Goal: Task Accomplishment & Management: Manage account settings

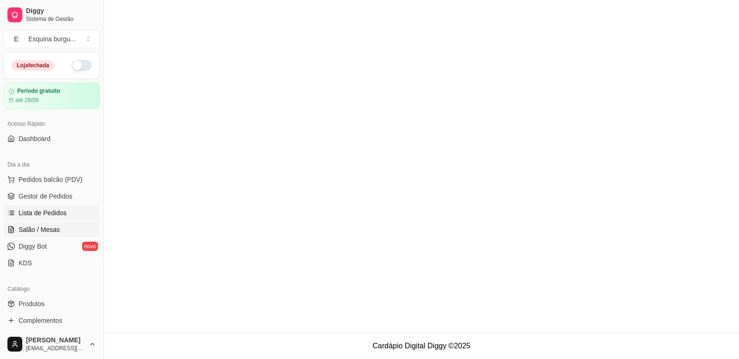
click at [74, 229] on link "Salão / Mesas" at bounding box center [52, 229] width 96 height 15
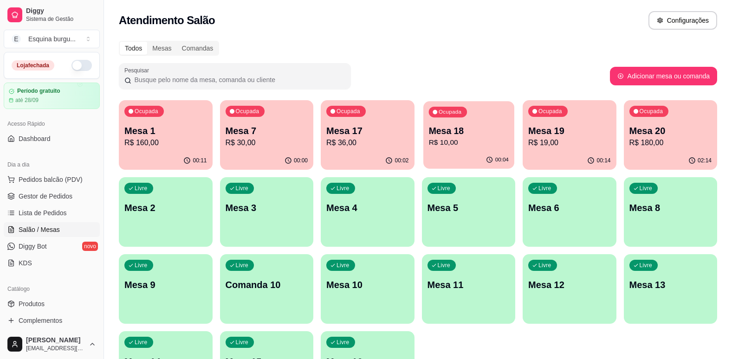
click at [474, 137] on p "R$ 10,00" at bounding box center [468, 142] width 80 height 11
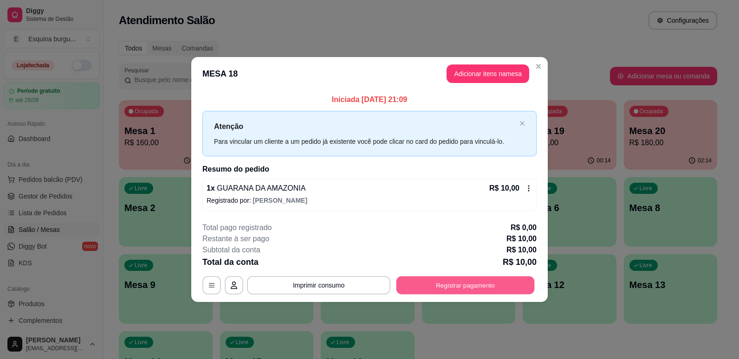
click at [484, 280] on button "Registrar pagamento" at bounding box center [465, 285] width 138 height 18
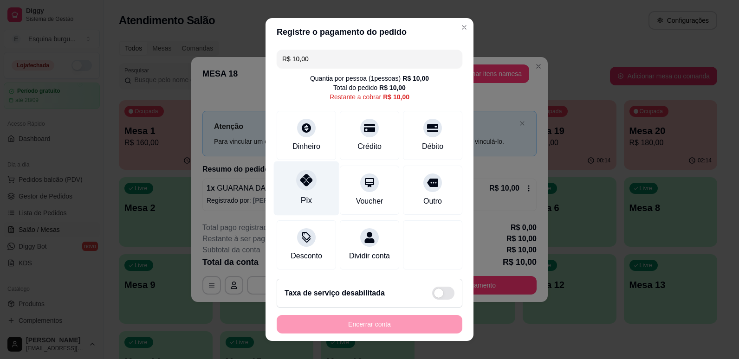
click at [309, 182] on div at bounding box center [306, 180] width 20 height 20
type input "R$ 0,00"
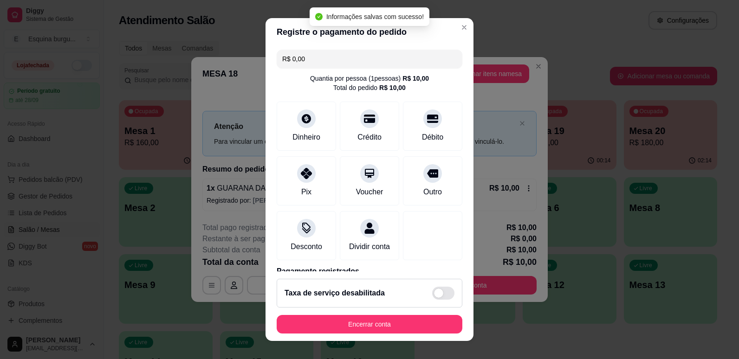
click at [392, 334] on footer "Taxa de serviço desabilitada Encerrar conta" at bounding box center [369, 306] width 208 height 70
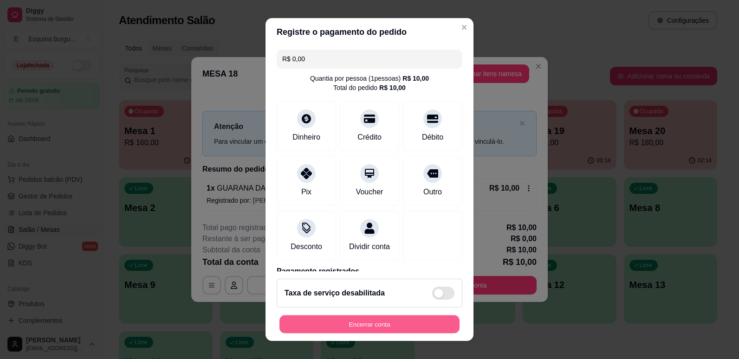
click at [390, 327] on button "Encerrar conta" at bounding box center [369, 324] width 180 height 18
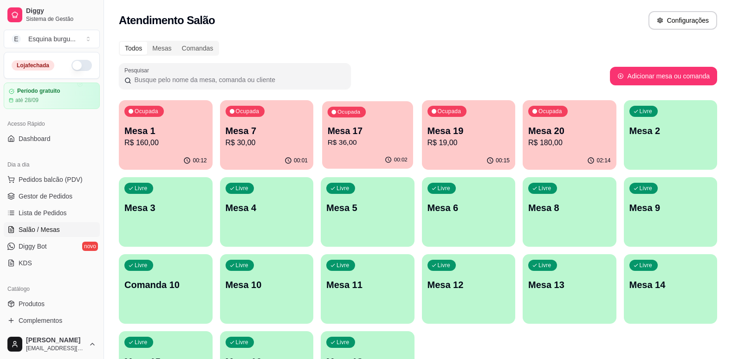
click at [390, 139] on p "R$ 36,00" at bounding box center [368, 142] width 80 height 11
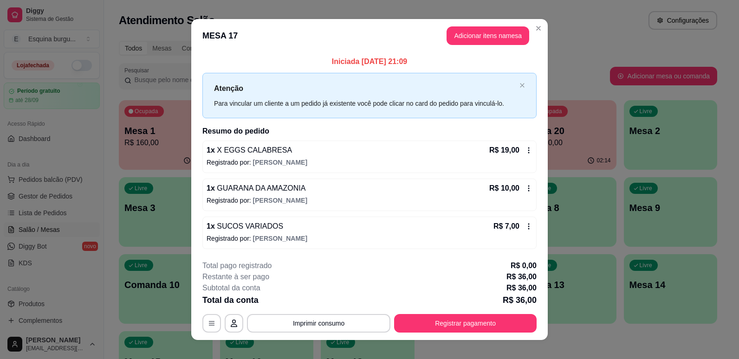
click at [525, 185] on icon at bounding box center [528, 188] width 7 height 7
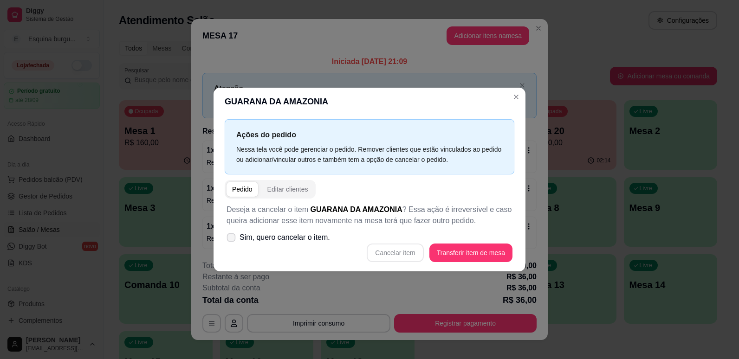
click at [233, 233] on span at bounding box center [231, 237] width 9 height 9
click at [232, 239] on input "Sim, quero cancelar o item." at bounding box center [229, 242] width 6 height 6
checkbox input "true"
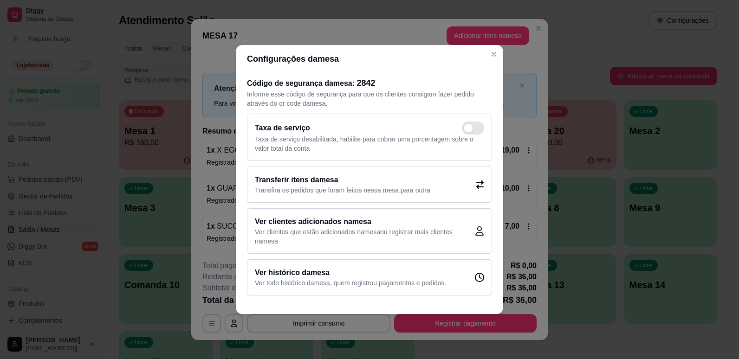
click at [382, 53] on header "Configurações da mesa" at bounding box center [369, 59] width 267 height 28
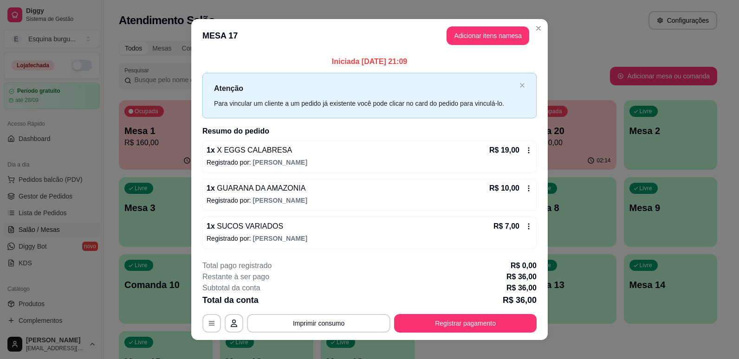
click at [526, 186] on icon at bounding box center [528, 188] width 7 height 7
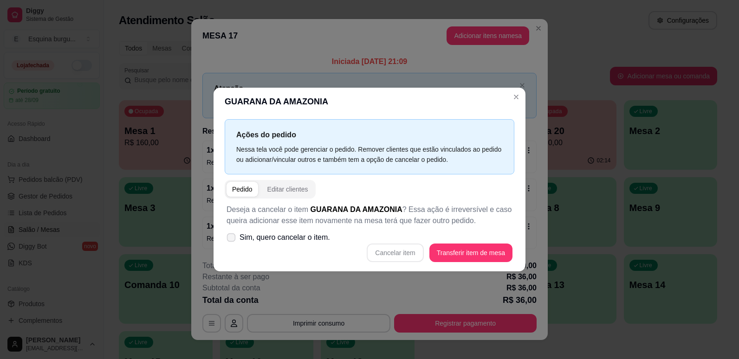
click at [228, 232] on label "Sim, quero cancelar o item." at bounding box center [278, 237] width 111 height 19
click at [228, 239] on input "Sim, quero cancelar o item." at bounding box center [229, 242] width 6 height 6
checkbox input "true"
click at [403, 256] on button "Cancelar item" at bounding box center [394, 253] width 55 height 18
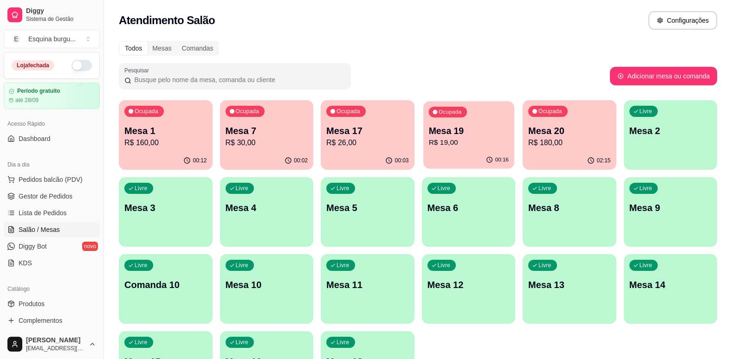
click at [477, 147] on p "R$ 19,00" at bounding box center [468, 142] width 80 height 11
click at [513, 16] on div "Atendimento Salão Configurações" at bounding box center [418, 20] width 598 height 19
click at [283, 119] on div "Ocupada Mesa 7 R$ 30,00" at bounding box center [267, 125] width 94 height 51
click at [310, 19] on div "Atendimento Salão Configurações" at bounding box center [418, 20] width 598 height 19
click at [606, 120] on div "Ocupada Mesa 20 R$ 180,00" at bounding box center [569, 126] width 90 height 50
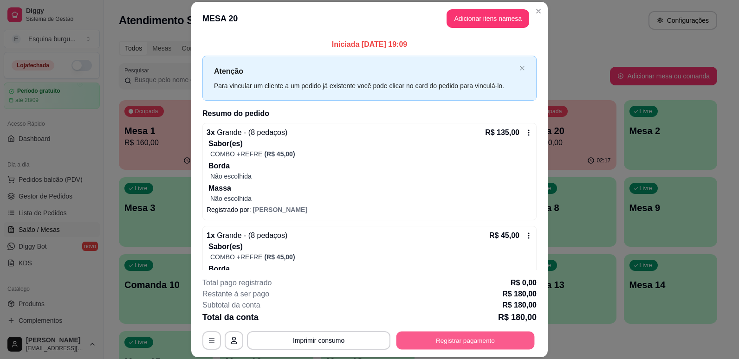
click at [504, 345] on button "Registrar pagamento" at bounding box center [465, 341] width 138 height 18
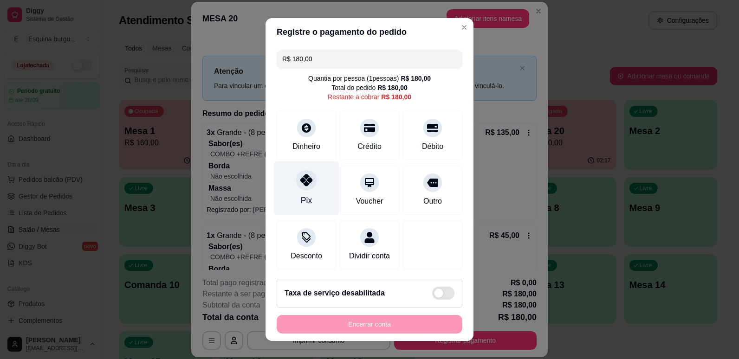
click at [291, 174] on div "Pix" at bounding box center [306, 188] width 65 height 54
type input "R$ 0,00"
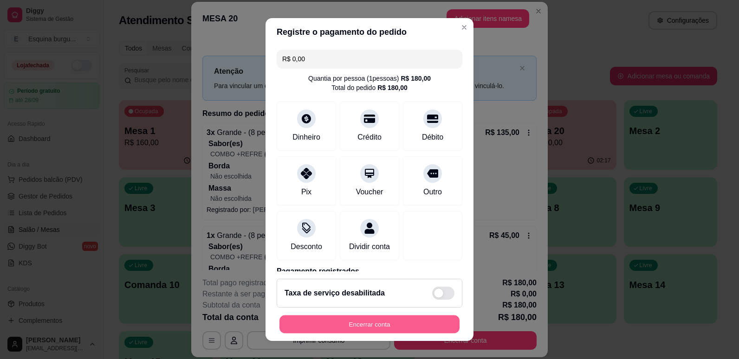
click at [365, 333] on button "Encerrar conta" at bounding box center [369, 324] width 180 height 18
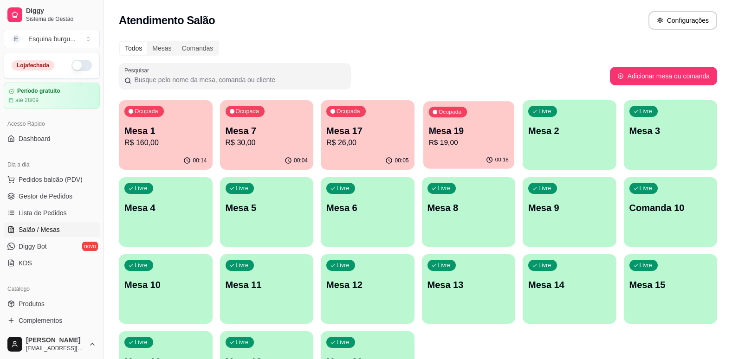
click at [482, 119] on div "Ocupada Mesa 19 R$ 19,00" at bounding box center [468, 126] width 90 height 50
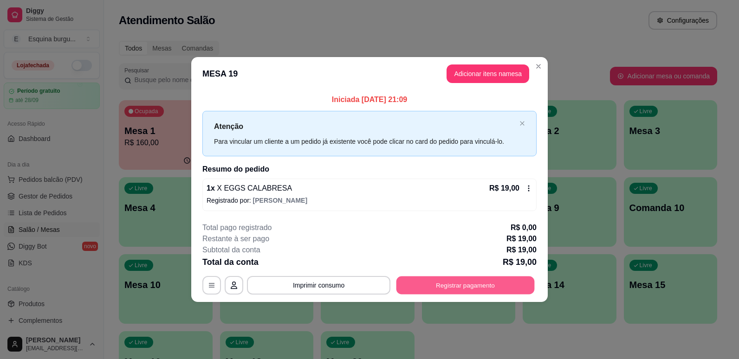
click at [498, 280] on button "Registrar pagamento" at bounding box center [465, 285] width 138 height 18
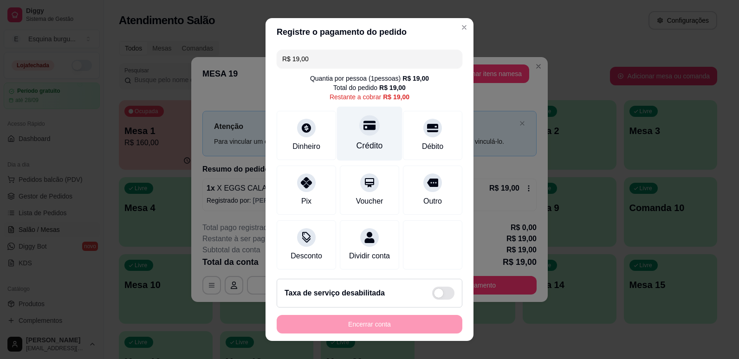
click at [361, 132] on div at bounding box center [369, 125] width 20 height 20
type input "R$ 0,00"
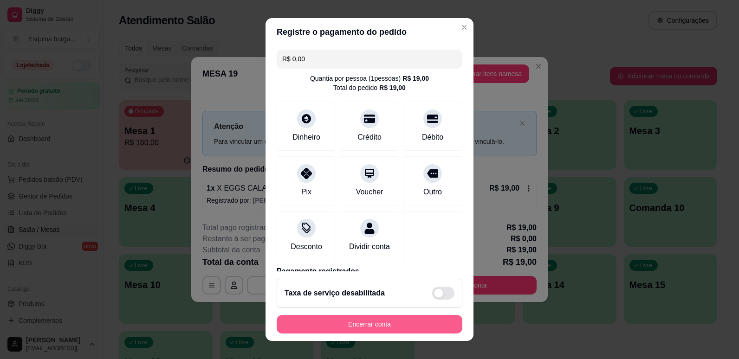
click at [417, 321] on button "Encerrar conta" at bounding box center [369, 324] width 186 height 19
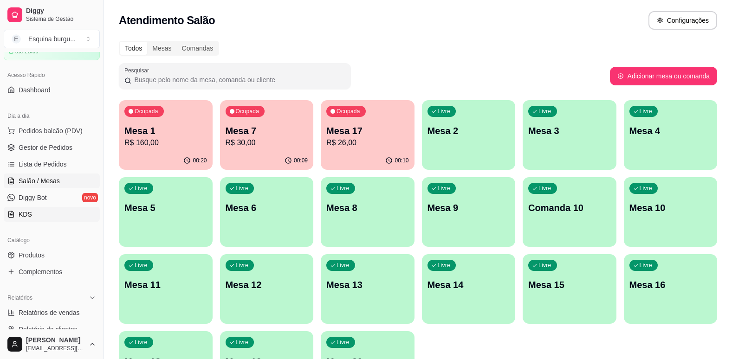
scroll to position [53, 0]
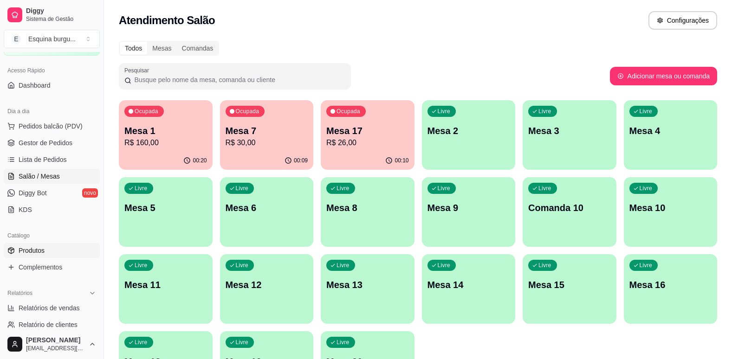
click at [42, 255] on span "Produtos" at bounding box center [32, 250] width 26 height 9
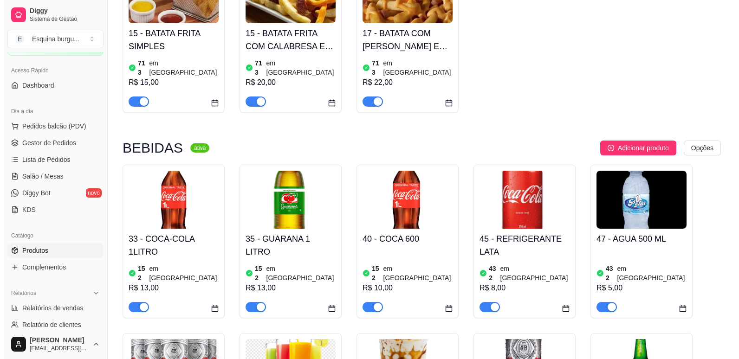
scroll to position [1036, 0]
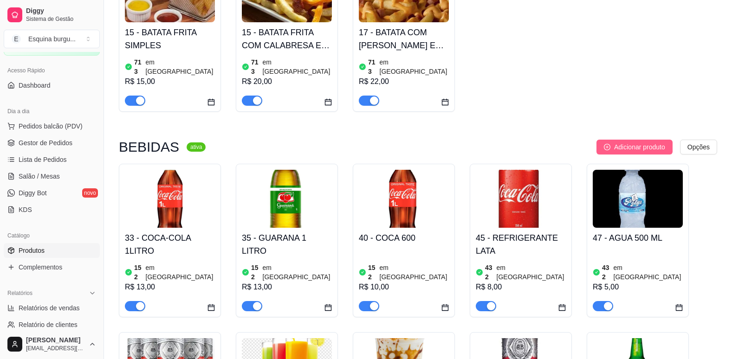
click at [626, 142] on span "Adicionar produto" at bounding box center [639, 147] width 51 height 10
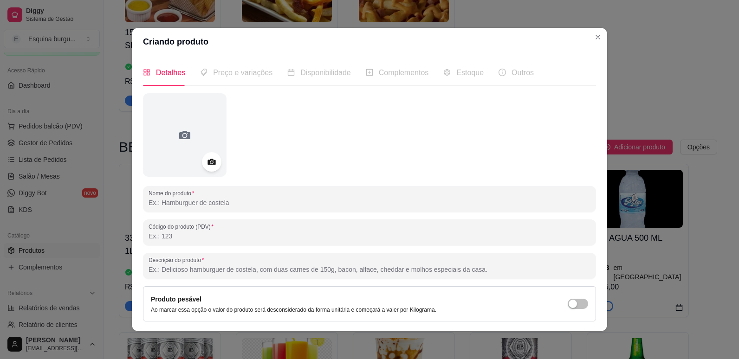
click at [211, 160] on icon at bounding box center [211, 162] width 8 height 6
click at [226, 204] on input "Nome do produto" at bounding box center [369, 202] width 442 height 9
type input "g"
type input "r"
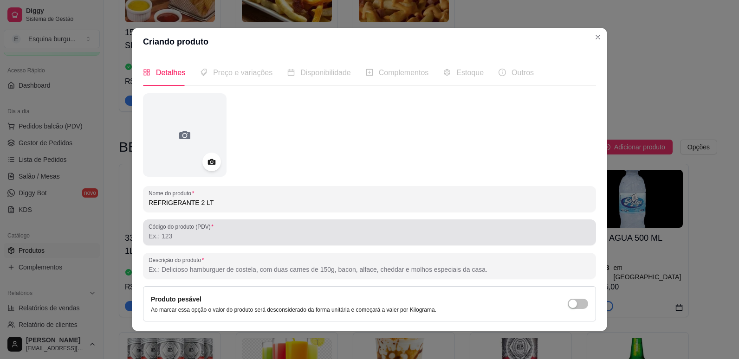
type input "REFRIGERANTE 2 LT"
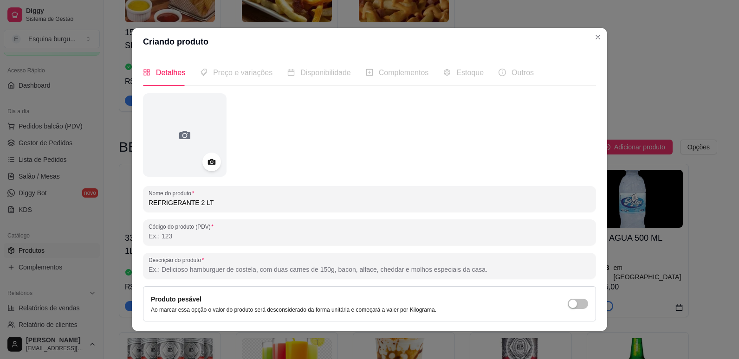
click at [206, 233] on input "Código do produto (PDV)" at bounding box center [369, 235] width 442 height 9
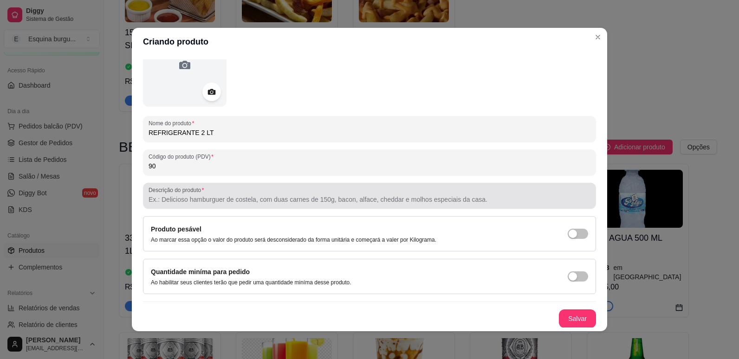
scroll to position [71, 0]
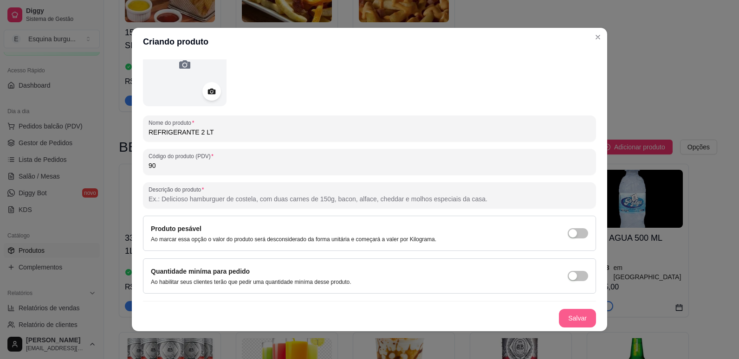
type input "90"
click at [570, 319] on button "Salvar" at bounding box center [577, 318] width 37 height 19
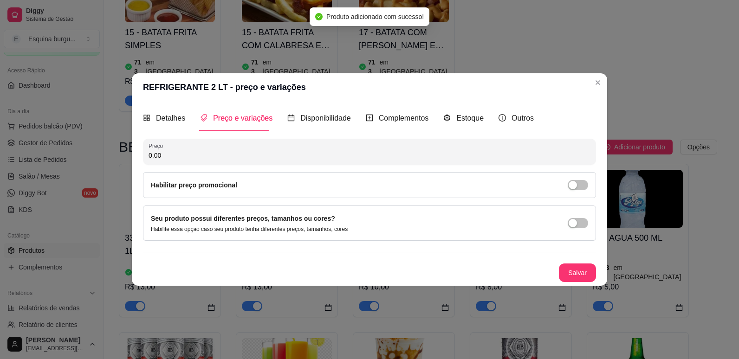
scroll to position [0, 0]
click at [276, 158] on input "0,00" at bounding box center [369, 155] width 442 height 9
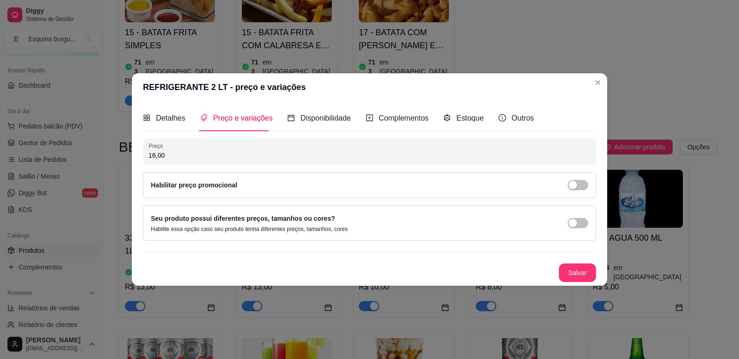
type input "16,00"
click at [570, 265] on button "Salvar" at bounding box center [577, 273] width 36 height 18
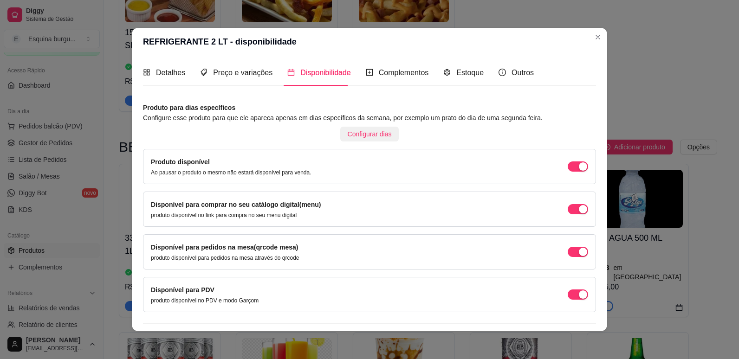
click at [355, 140] on button "Configurar dias" at bounding box center [369, 134] width 59 height 15
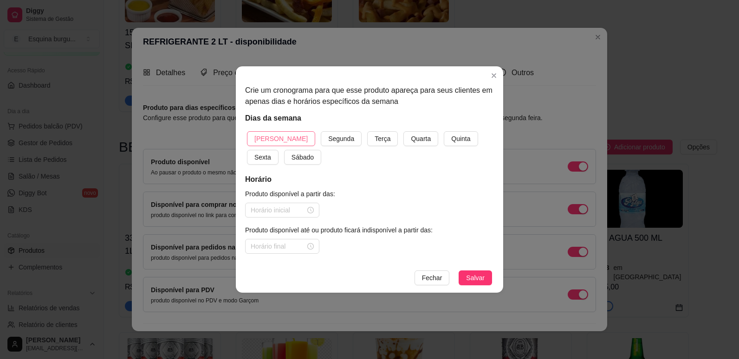
click at [276, 141] on span "[PERSON_NAME]" at bounding box center [280, 139] width 53 height 10
click at [321, 131] on button "Segunda" at bounding box center [341, 138] width 41 height 15
click at [367, 131] on button "Terça" at bounding box center [382, 138] width 31 height 15
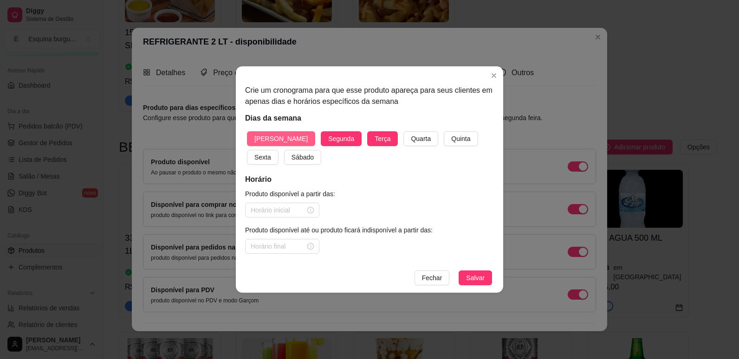
click at [403, 131] on button "Quarta" at bounding box center [420, 138] width 35 height 15
click at [444, 131] on button "Quinta" at bounding box center [461, 138] width 34 height 15
click at [247, 150] on button "Sexta" at bounding box center [263, 157] width 32 height 15
click at [284, 150] on button "Sábado" at bounding box center [302, 157] width 37 height 15
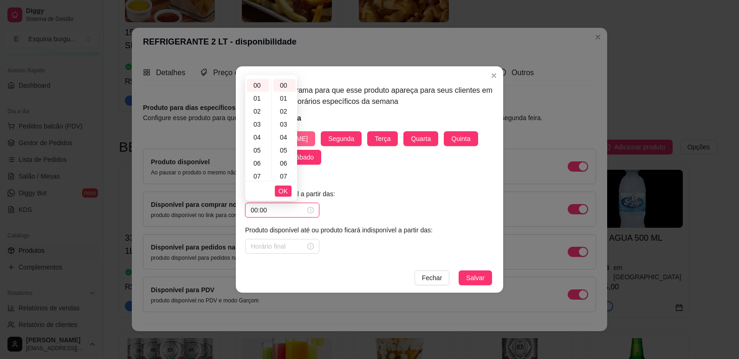
type input "00:00"
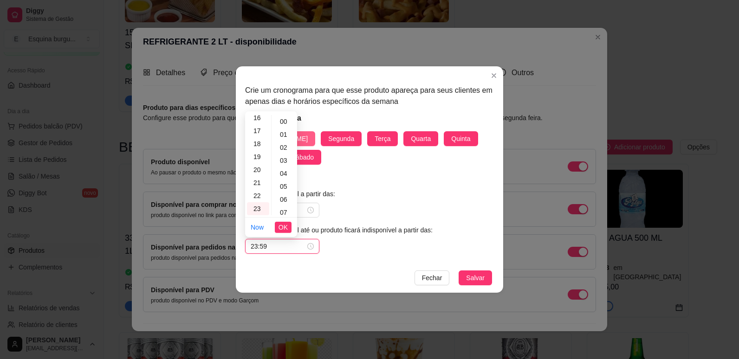
scroll to position [679, 0]
type input "23:59"
click at [458, 270] on button "Salvar" at bounding box center [474, 277] width 33 height 15
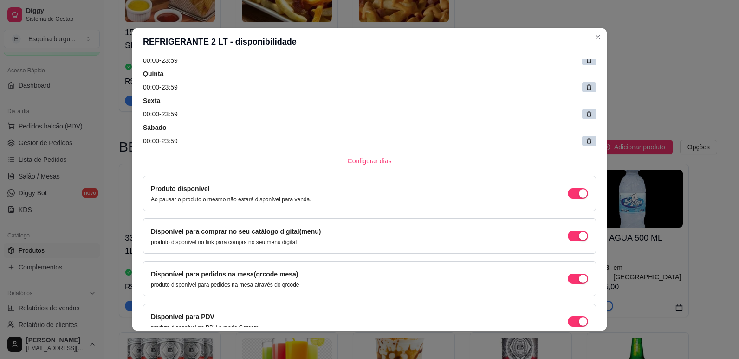
scroll to position [214, 0]
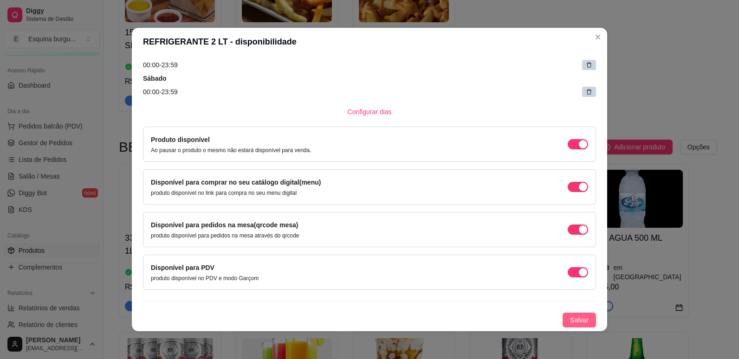
click at [575, 317] on span "Salvar" at bounding box center [579, 320] width 19 height 10
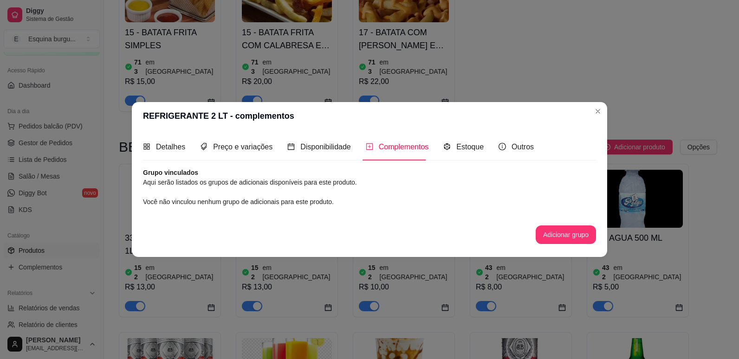
scroll to position [0, 0]
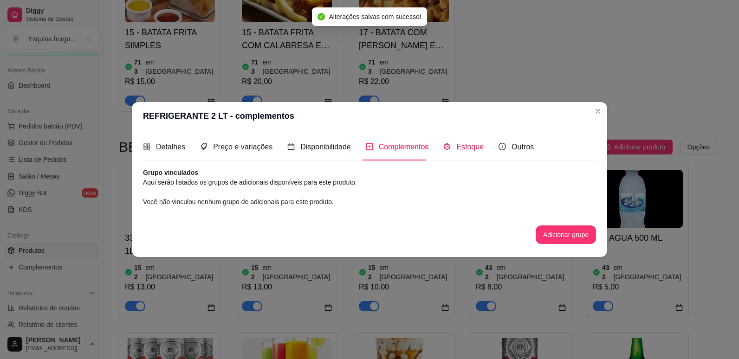
click at [461, 146] on span "Estoque" at bounding box center [469, 147] width 27 height 8
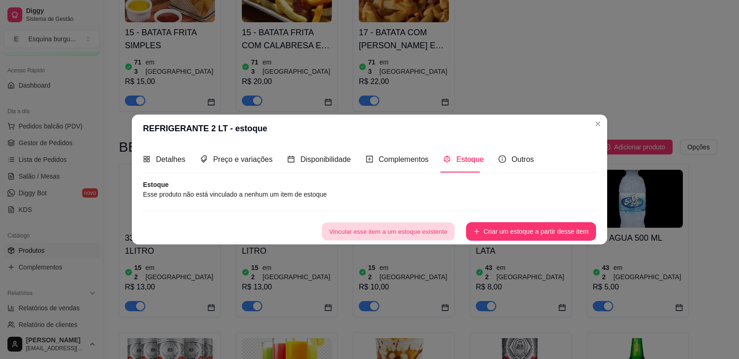
click at [416, 231] on button "Vincular esse item a um estoque existente" at bounding box center [387, 232] width 133 height 18
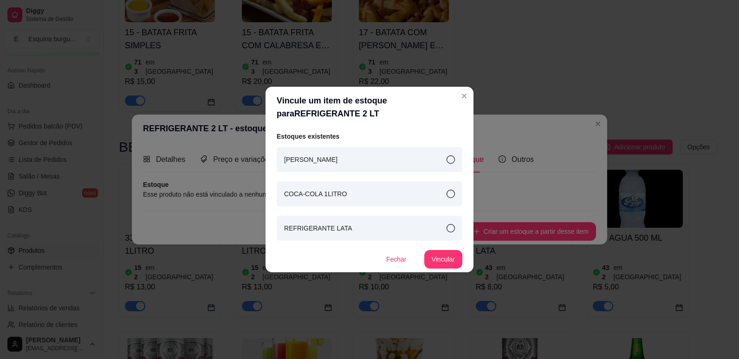
click at [408, 197] on div "COCA-COLA 1LITRO" at bounding box center [369, 193] width 186 height 25
click at [450, 264] on button "Vincular" at bounding box center [442, 260] width 37 height 18
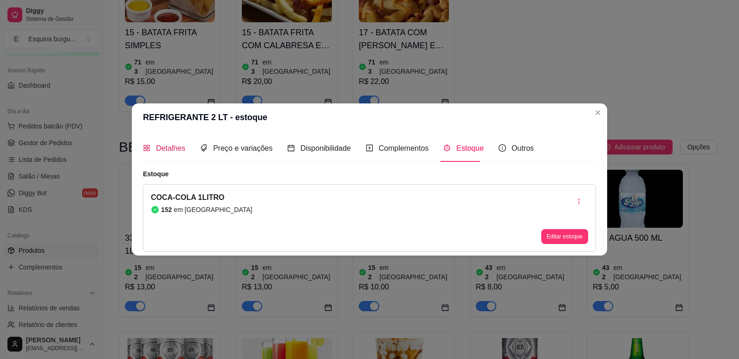
click at [174, 151] on span "Detalhes" at bounding box center [170, 148] width 29 height 8
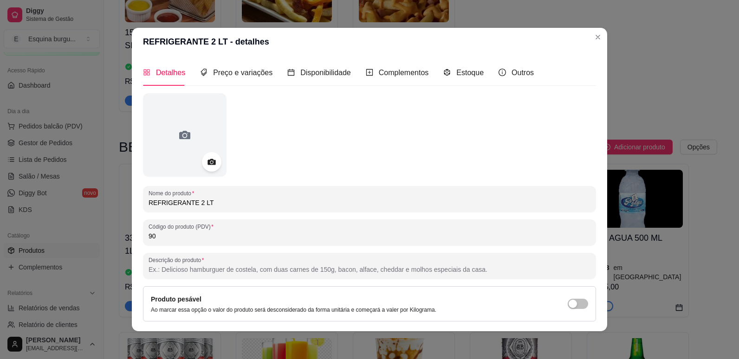
click at [207, 162] on icon at bounding box center [211, 162] width 8 height 6
click at [206, 157] on icon at bounding box center [211, 162] width 11 height 11
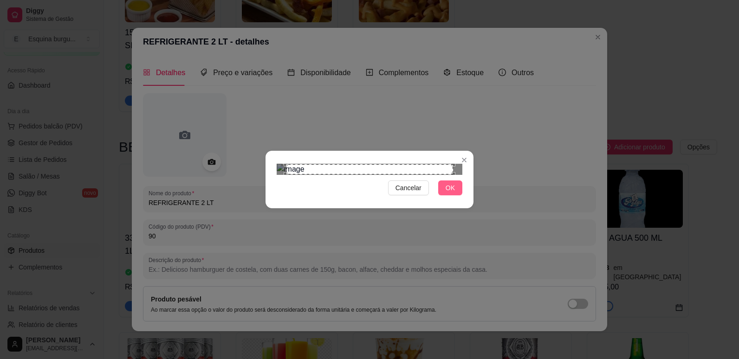
click at [447, 193] on span "OK" at bounding box center [449, 188] width 9 height 10
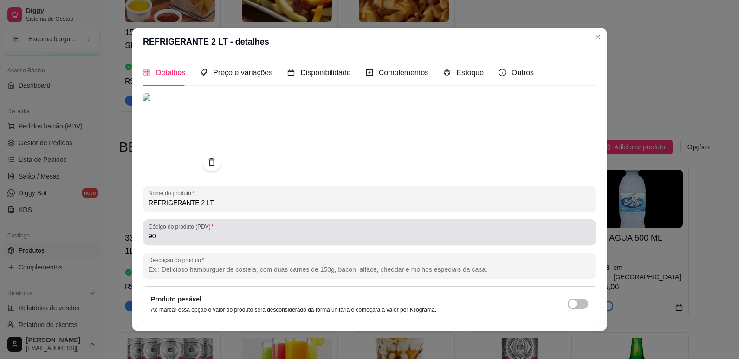
scroll to position [71, 0]
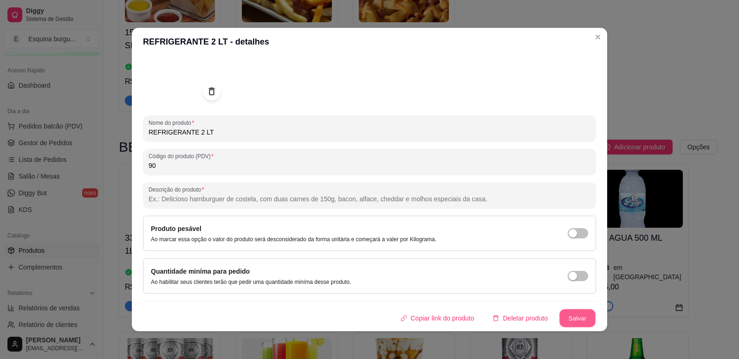
click at [560, 316] on button "Salvar" at bounding box center [577, 318] width 36 height 18
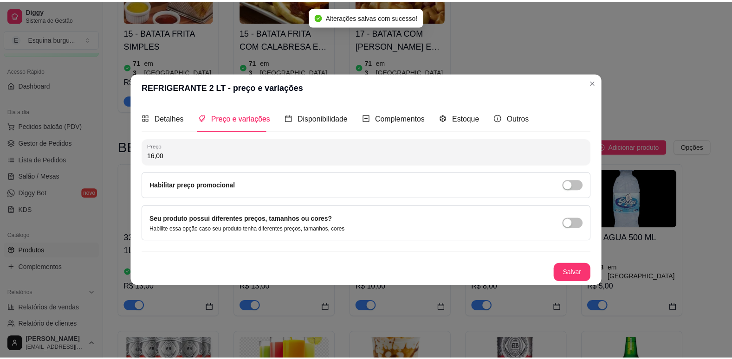
scroll to position [0, 0]
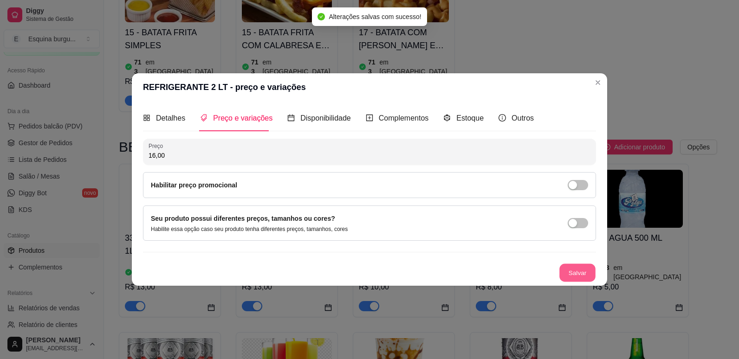
click at [578, 266] on button "Salvar" at bounding box center [577, 273] width 36 height 18
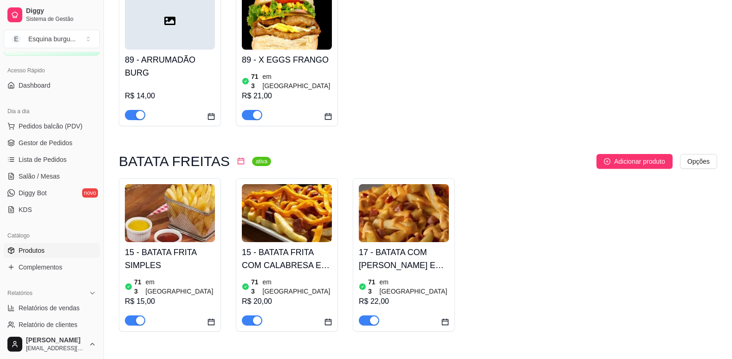
scroll to position [809, 0]
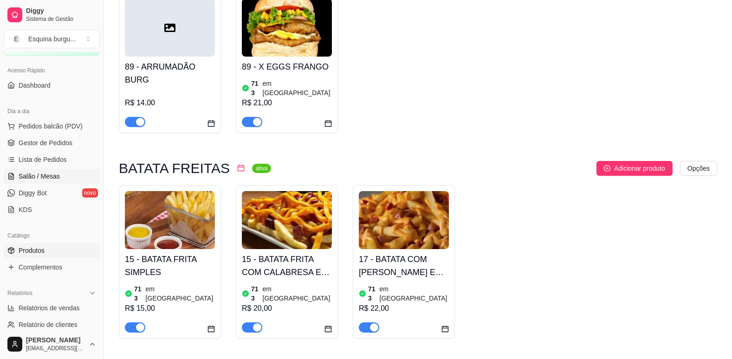
click at [46, 173] on span "Salão / Mesas" at bounding box center [39, 176] width 41 height 9
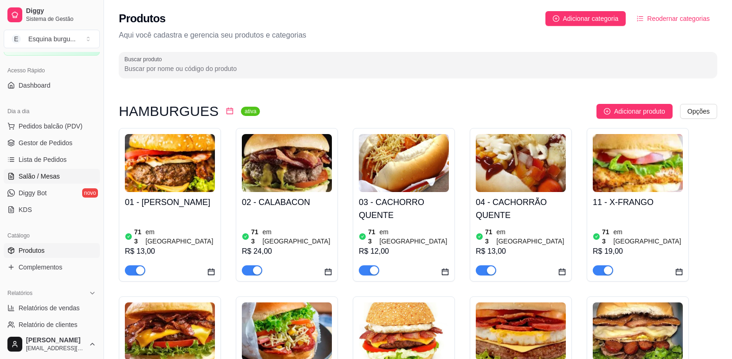
click at [47, 175] on span "Salão / Mesas" at bounding box center [39, 176] width 41 height 9
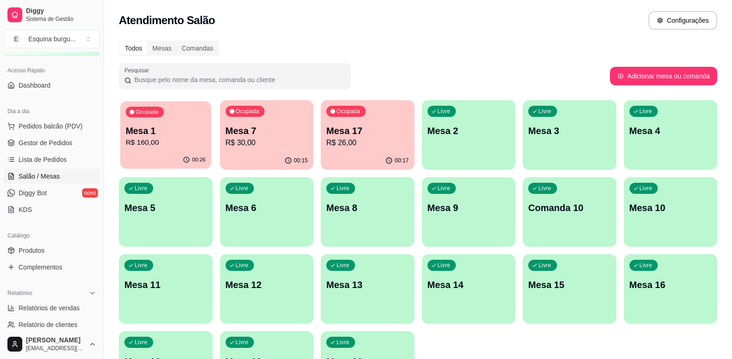
click at [175, 137] on div "Mesa 1 R$ 160,00" at bounding box center [166, 136] width 80 height 23
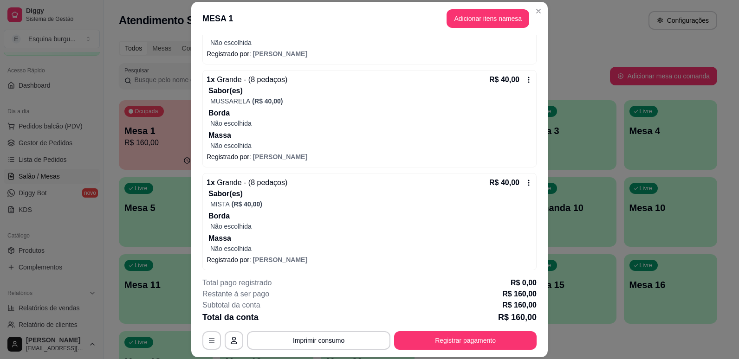
scroll to position [263, 0]
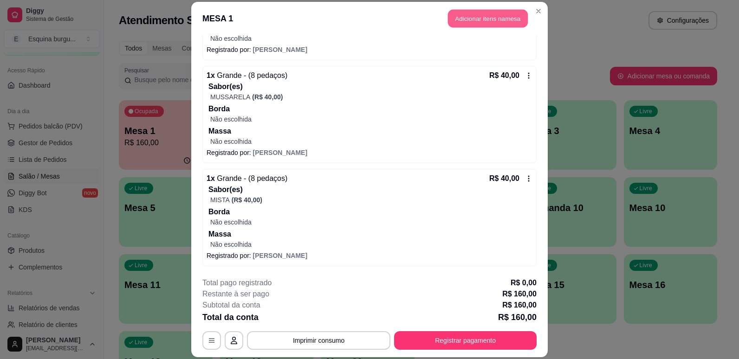
click at [491, 14] on button "Adicionar itens na mesa" at bounding box center [488, 18] width 80 height 18
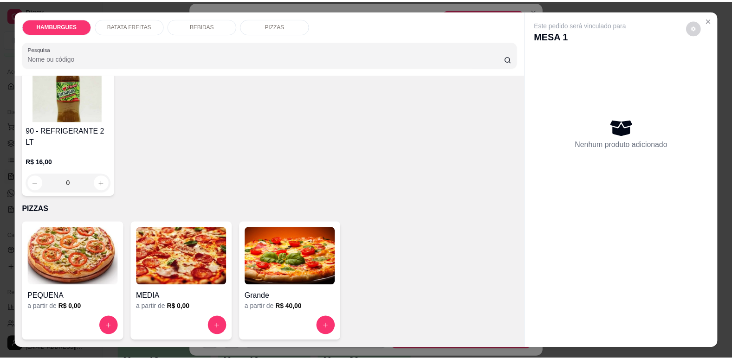
scroll to position [19, 0]
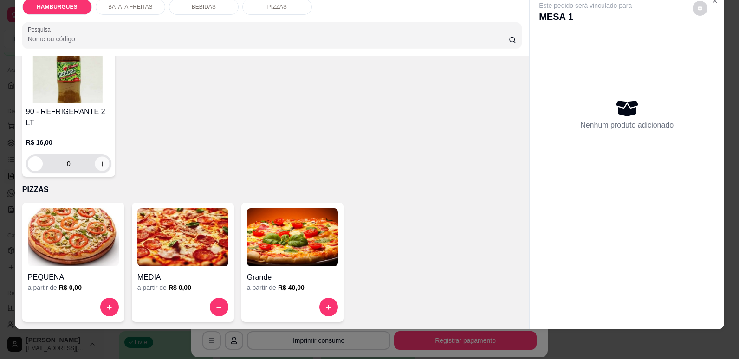
click at [106, 164] on icon "increase-product-quantity" at bounding box center [102, 164] width 7 height 7
type input "1"
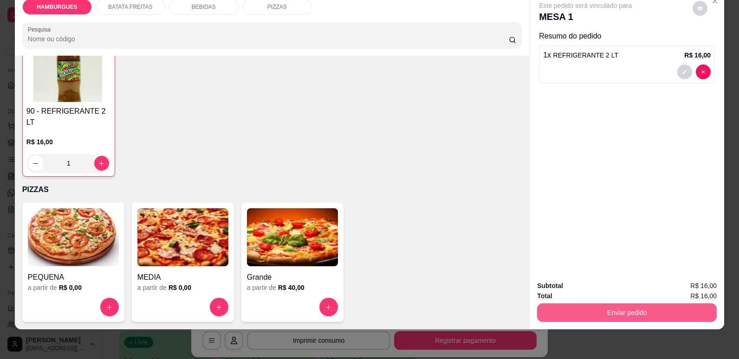
click at [604, 314] on button "Enviar pedido" at bounding box center [627, 312] width 180 height 19
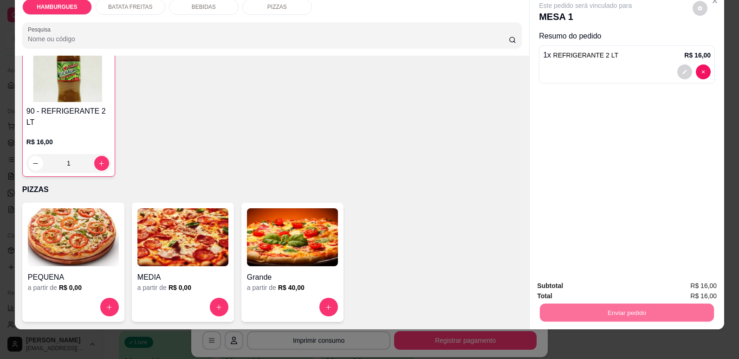
click at [591, 291] on button "Não registrar e enviar pedido" at bounding box center [596, 289] width 94 height 17
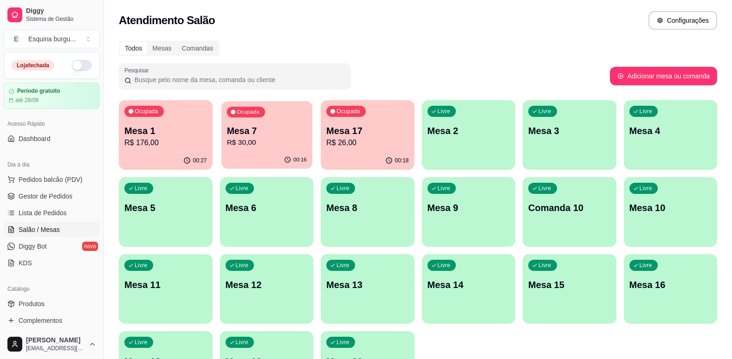
click at [283, 133] on p "Mesa 7" at bounding box center [266, 131] width 80 height 13
click at [471, 80] on div "Pesquisar" at bounding box center [364, 76] width 491 height 26
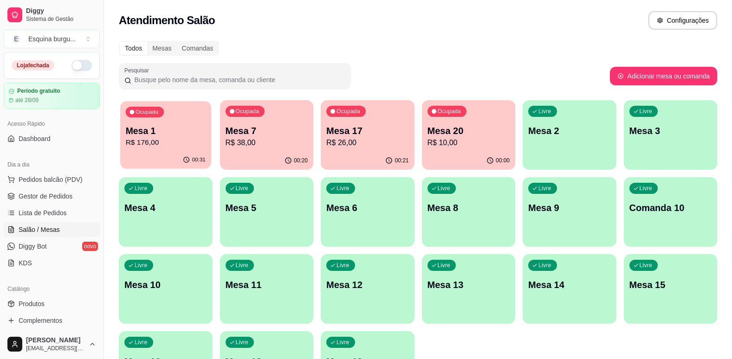
click at [204, 127] on p "Mesa 1" at bounding box center [166, 131] width 80 height 13
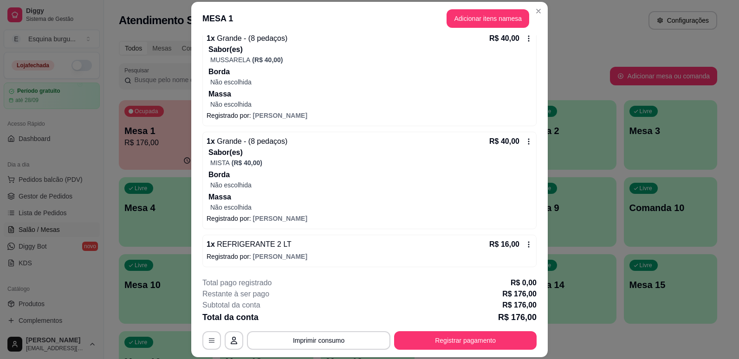
scroll to position [301, 0]
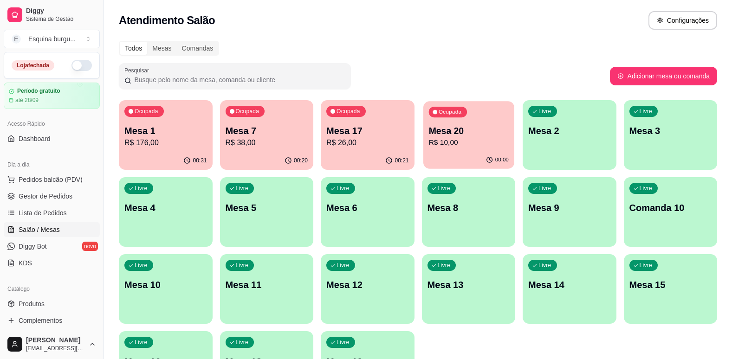
click at [481, 131] on p "Mesa 20" at bounding box center [468, 131] width 80 height 13
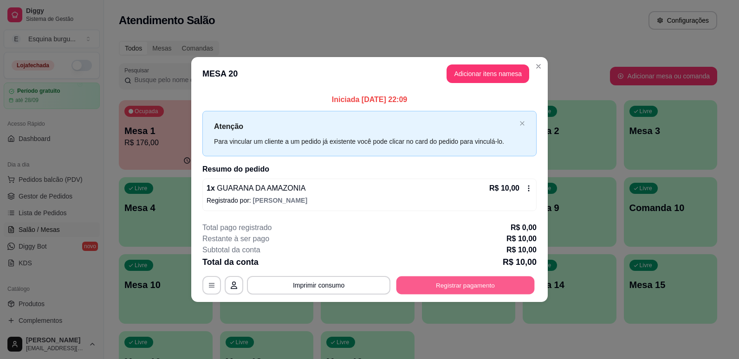
click at [471, 283] on button "Registrar pagamento" at bounding box center [465, 285] width 138 height 18
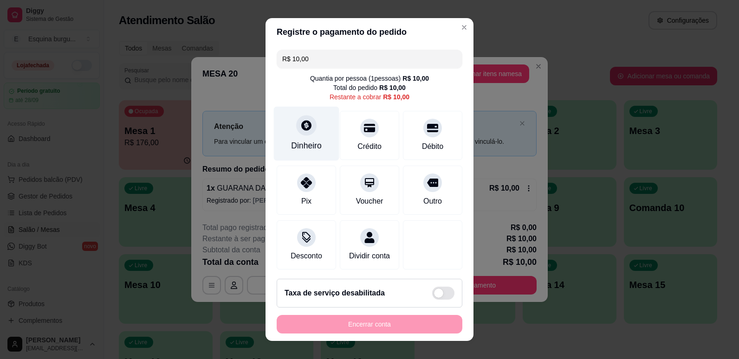
click at [319, 139] on div "Dinheiro" at bounding box center [306, 133] width 65 height 54
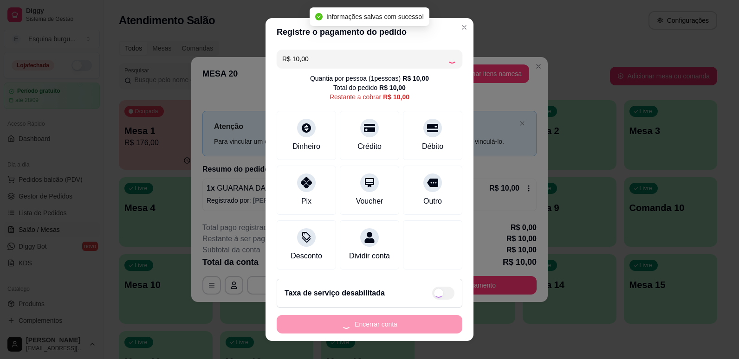
type input "R$ 0,00"
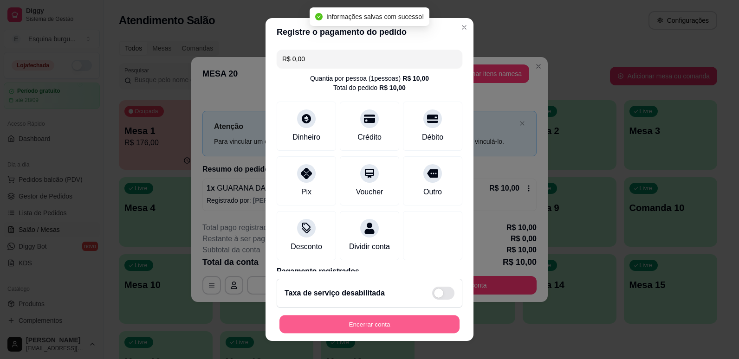
click at [381, 327] on button "Encerrar conta" at bounding box center [369, 324] width 180 height 18
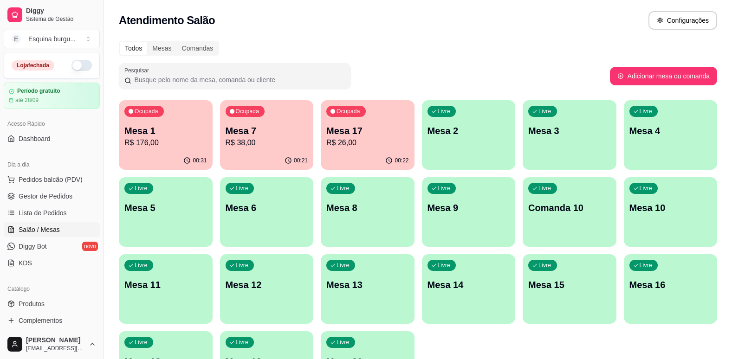
click at [468, 42] on div "Todos Mesas Comandas" at bounding box center [418, 48] width 598 height 15
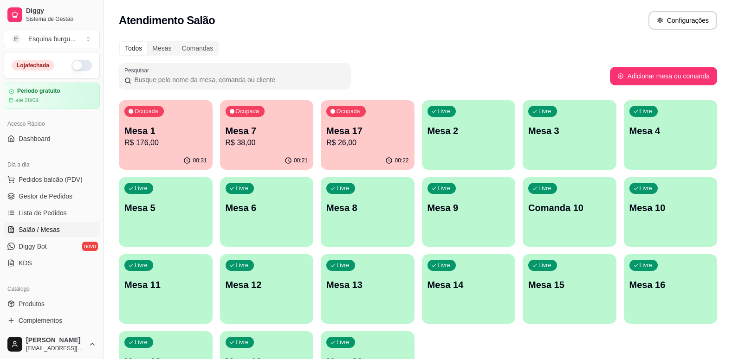
click at [468, 42] on div "Todos Mesas Comandas" at bounding box center [418, 48] width 598 height 15
click at [193, 114] on div "Ocupada Mesa 1 R$ 176,00" at bounding box center [165, 126] width 90 height 50
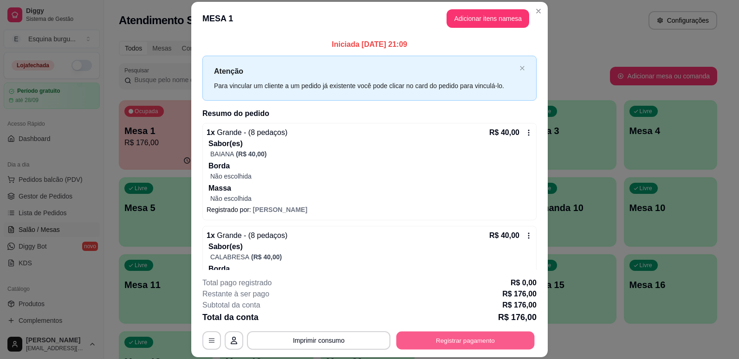
click at [509, 337] on button "Registrar pagamento" at bounding box center [465, 341] width 138 height 18
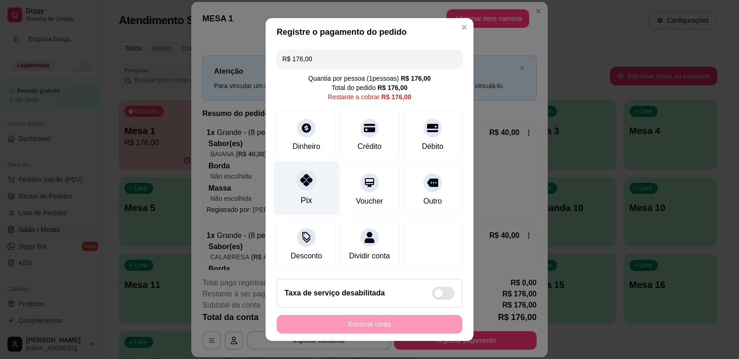
click at [300, 179] on icon at bounding box center [306, 180] width 12 height 12
type input "R$ 0,00"
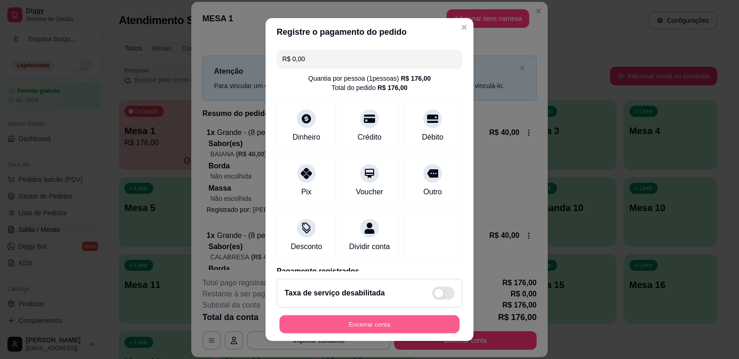
click at [339, 325] on button "Encerrar conta" at bounding box center [369, 324] width 180 height 18
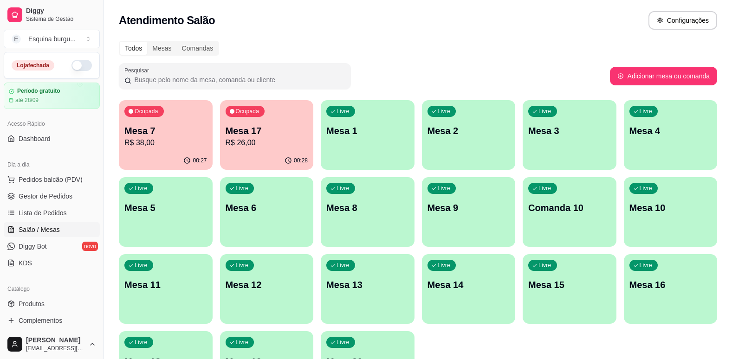
click at [258, 126] on p "Mesa 17" at bounding box center [266, 130] width 83 height 13
click at [203, 120] on div "Ocupada Mesa 7 R$ 38,00" at bounding box center [165, 126] width 90 height 50
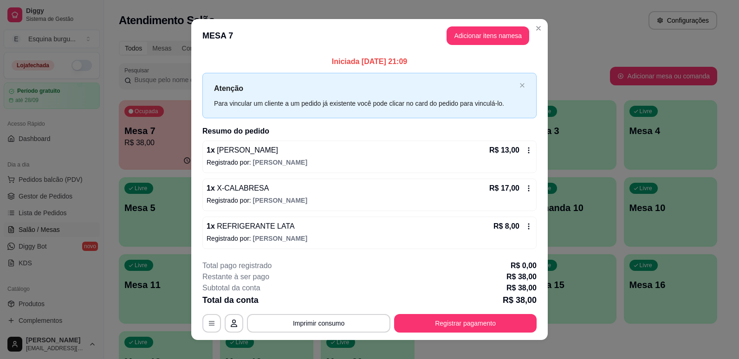
scroll to position [11, 0]
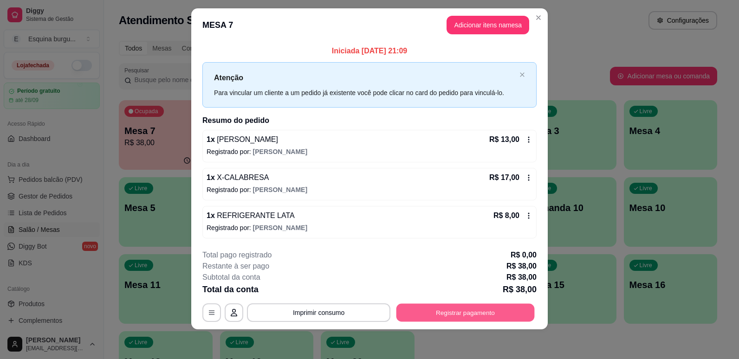
click at [501, 309] on button "Registrar pagamento" at bounding box center [465, 312] width 138 height 18
click at [480, 308] on button "Registrar pagamento" at bounding box center [465, 312] width 138 height 18
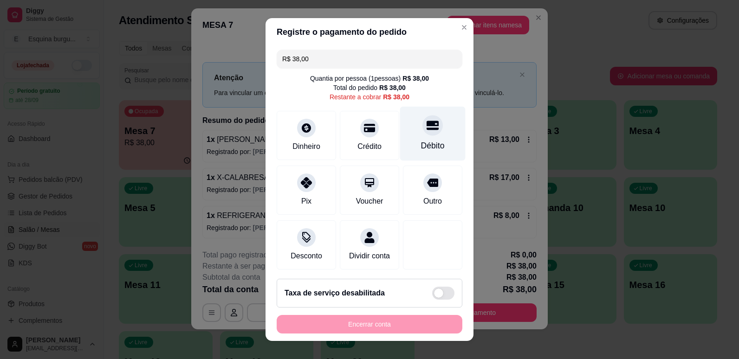
click at [401, 133] on div "Débito" at bounding box center [432, 133] width 65 height 54
type input "R$ 0,00"
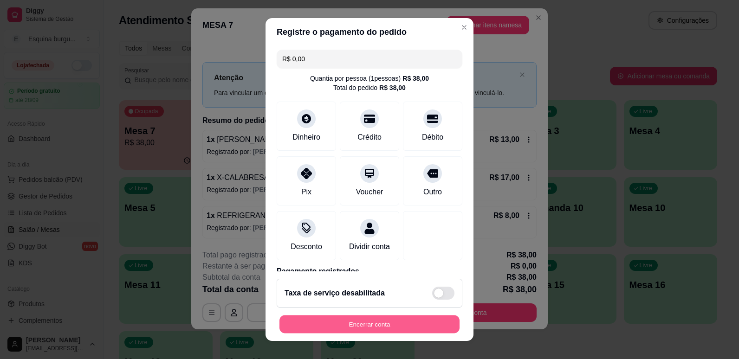
click at [402, 321] on button "Encerrar conta" at bounding box center [369, 324] width 180 height 18
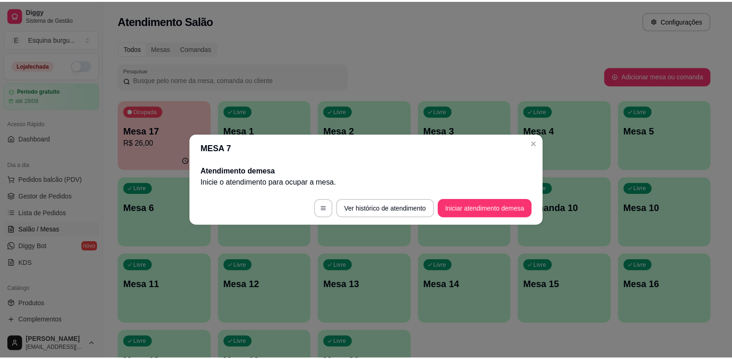
scroll to position [0, 0]
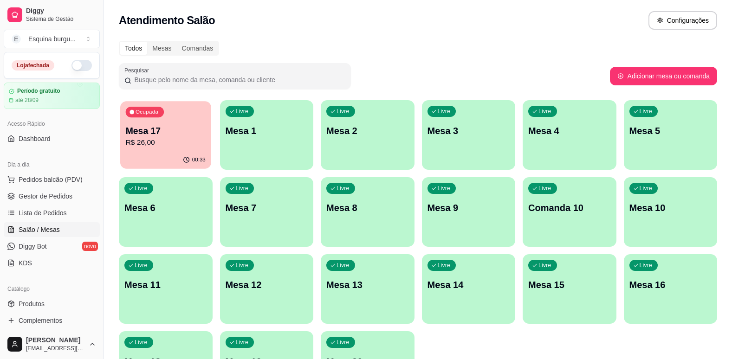
click at [183, 114] on div "Ocupada Mesa 17 R$ 26,00" at bounding box center [165, 126] width 90 height 50
click at [48, 213] on span "Lista de Pedidos" at bounding box center [43, 212] width 48 height 9
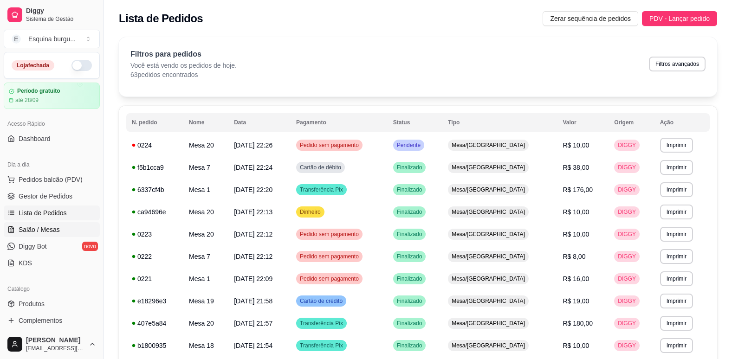
click at [48, 229] on span "Salão / Mesas" at bounding box center [39, 229] width 41 height 9
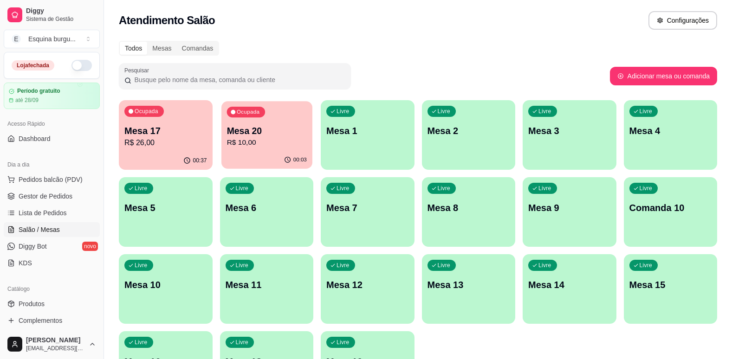
click at [300, 142] on p "R$ 10,00" at bounding box center [266, 142] width 80 height 11
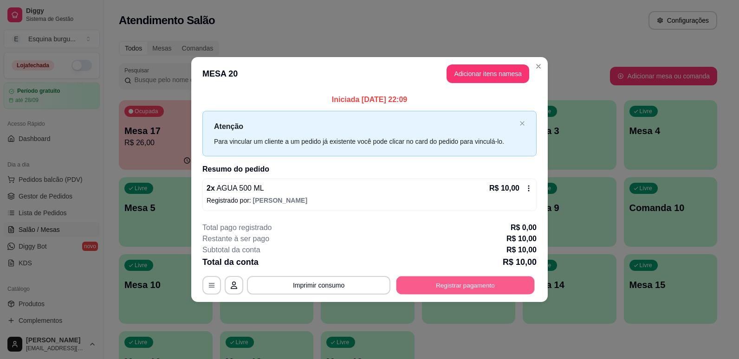
click at [433, 284] on button "Registrar pagamento" at bounding box center [465, 285] width 138 height 18
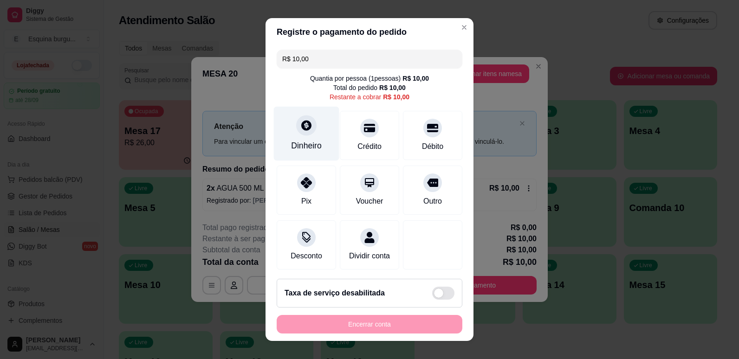
click at [304, 130] on icon at bounding box center [306, 125] width 12 height 12
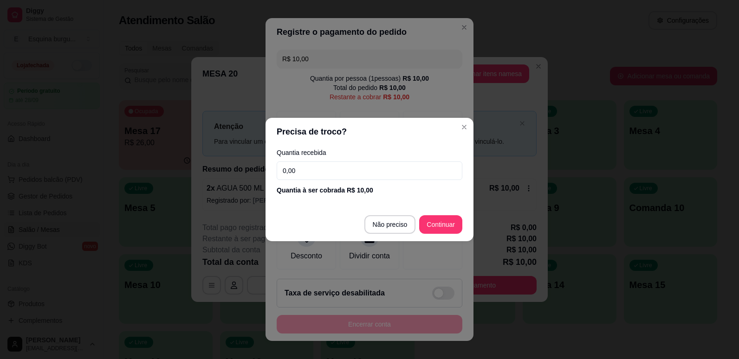
click at [408, 170] on input "0,00" at bounding box center [369, 170] width 186 height 19
type input "10,00"
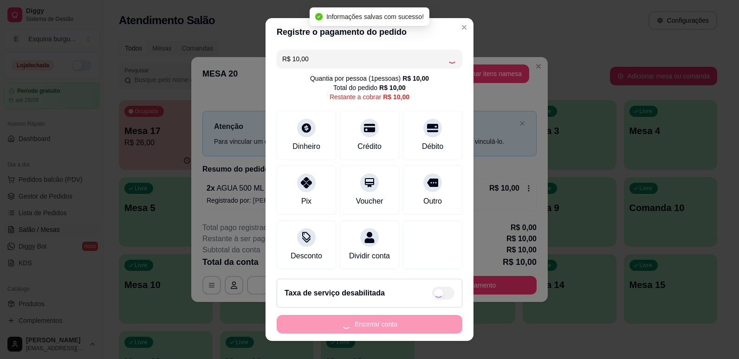
type input "R$ 0,00"
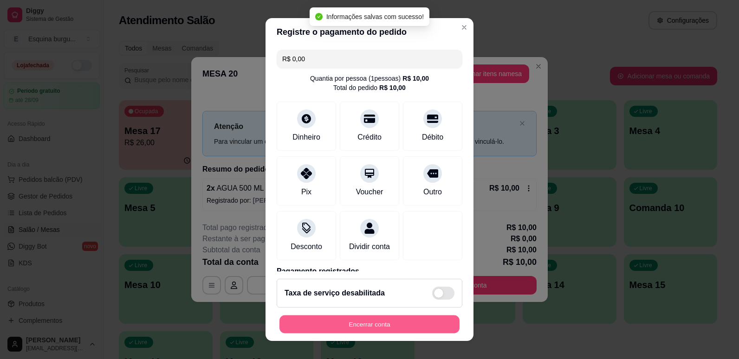
click at [424, 323] on button "Encerrar conta" at bounding box center [369, 324] width 180 height 18
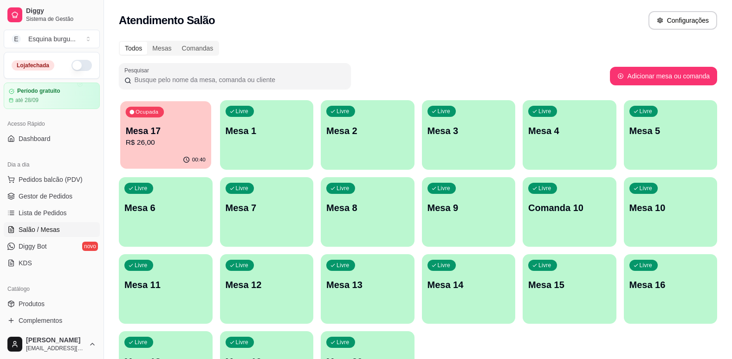
click at [190, 133] on p "Mesa 17" at bounding box center [166, 131] width 80 height 13
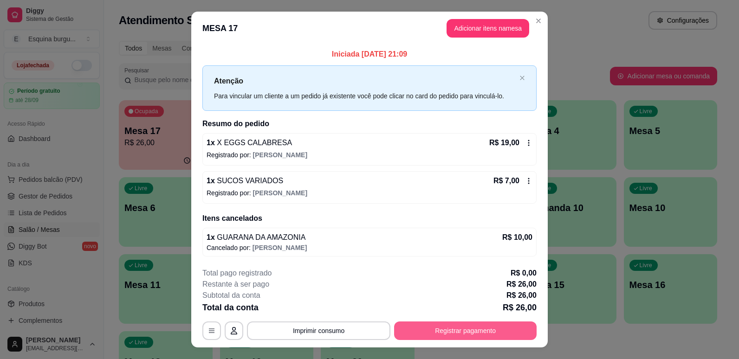
click at [457, 331] on button "Registrar pagamento" at bounding box center [465, 330] width 142 height 19
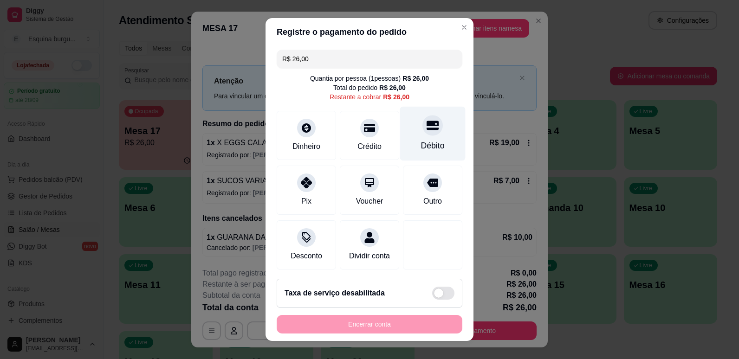
click at [422, 137] on div "Débito" at bounding box center [432, 133] width 65 height 54
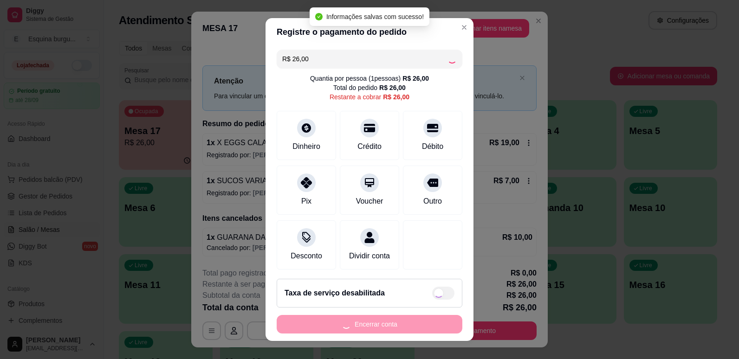
type input "R$ 0,00"
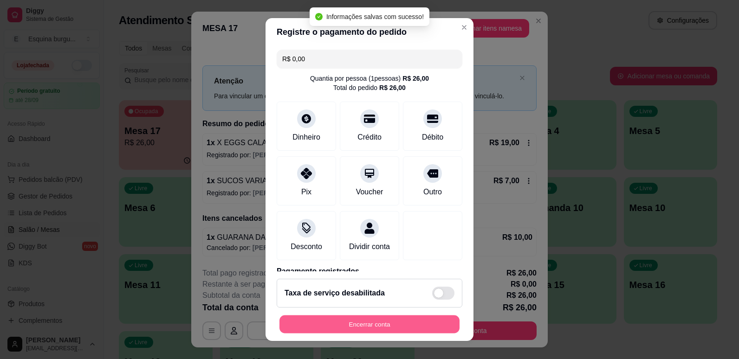
click at [403, 327] on button "Encerrar conta" at bounding box center [369, 324] width 180 height 18
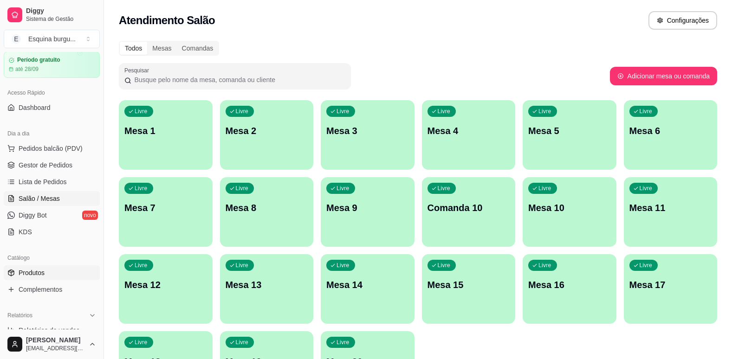
scroll to position [38, 0]
